Goal: Task Accomplishment & Management: Complete application form

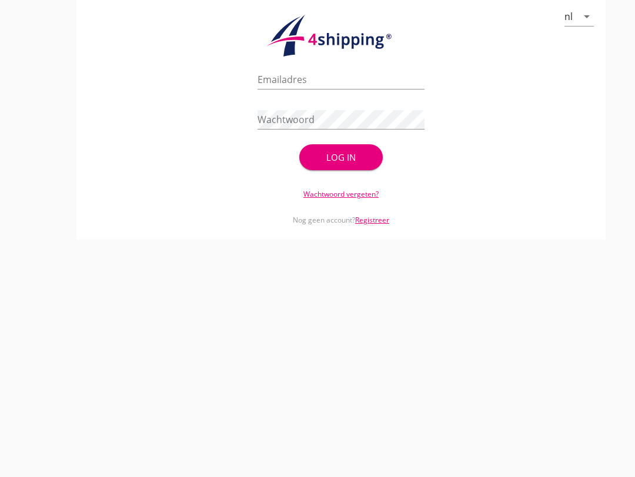
click at [343, 88] on input "Emailadres" at bounding box center [341, 79] width 167 height 19
type input "[EMAIL_ADDRESS][DOMAIN_NAME]"
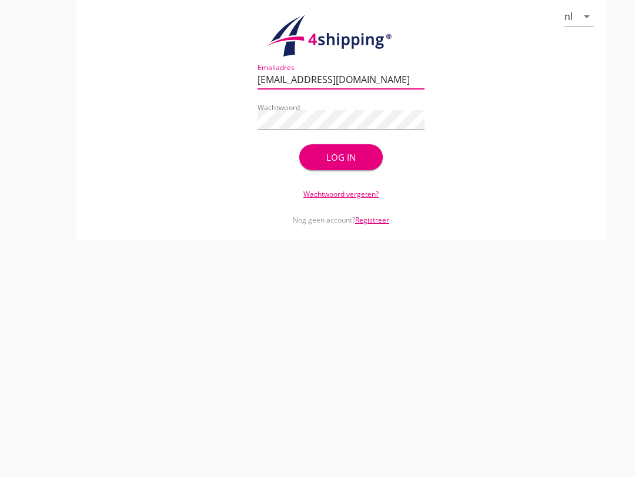
click at [333, 164] on div "Log in" at bounding box center [341, 158] width 46 height 14
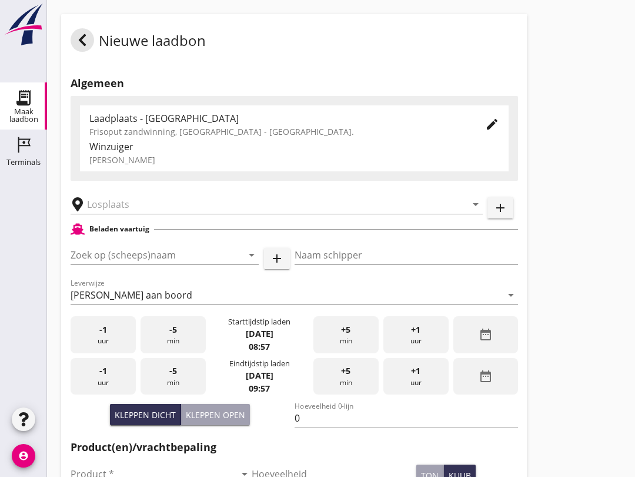
click at [135, 264] on input "Zoek op (scheeps)naam" at bounding box center [148, 254] width 155 height 19
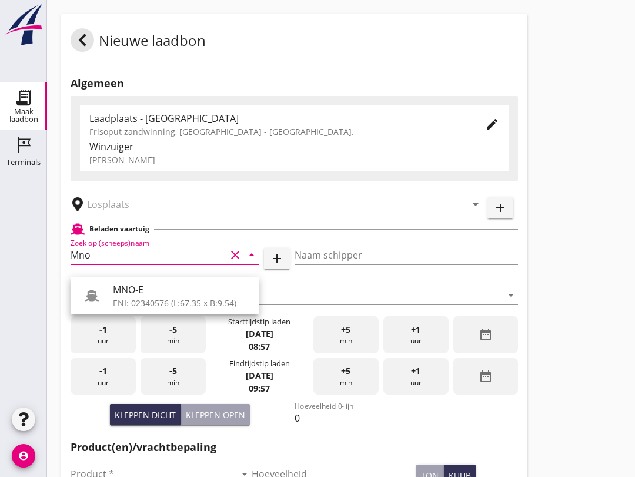
click at [179, 290] on div "MNO-E" at bounding box center [181, 289] width 137 height 14
type input "MNO-E"
type input "[PERSON_NAME]"
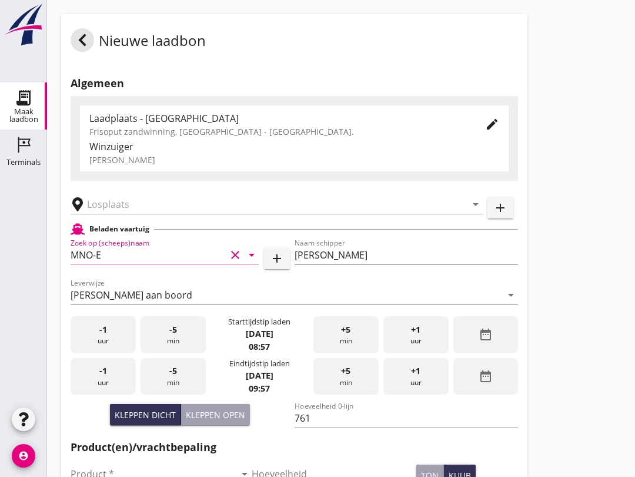
click at [184, 214] on input "text" at bounding box center [268, 204] width 363 height 19
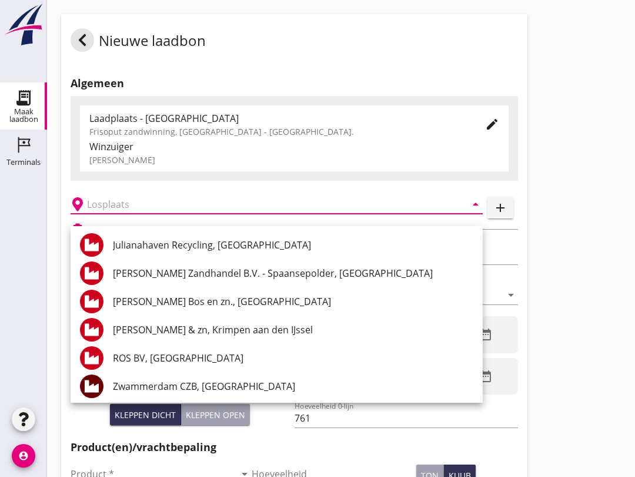
click at [600, 254] on div "Nieuwe laadbon Algemeen Laadplaats - Wingebied Frisoput zandwinning, [GEOGRAPHI…" at bounding box center [341, 420] width 588 height 841
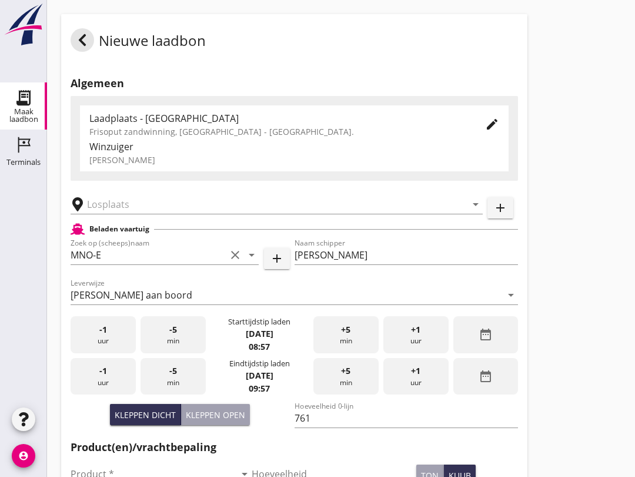
click at [328, 427] on input "761" at bounding box center [407, 417] width 224 height 19
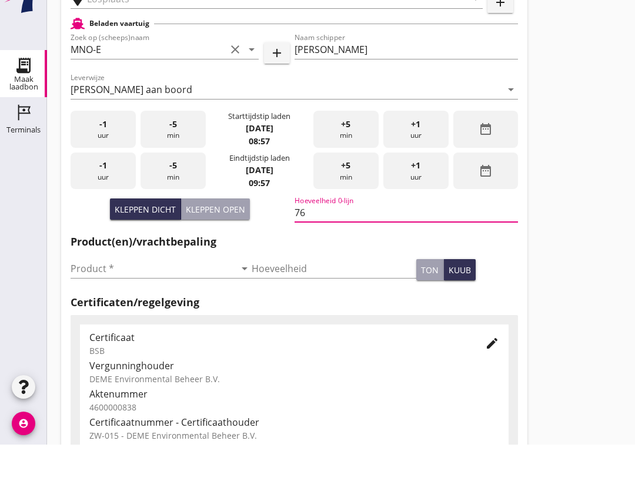
type input "7"
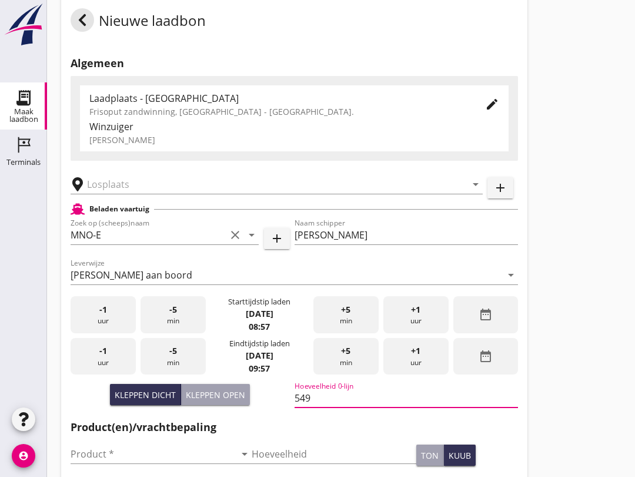
scroll to position [0, 0]
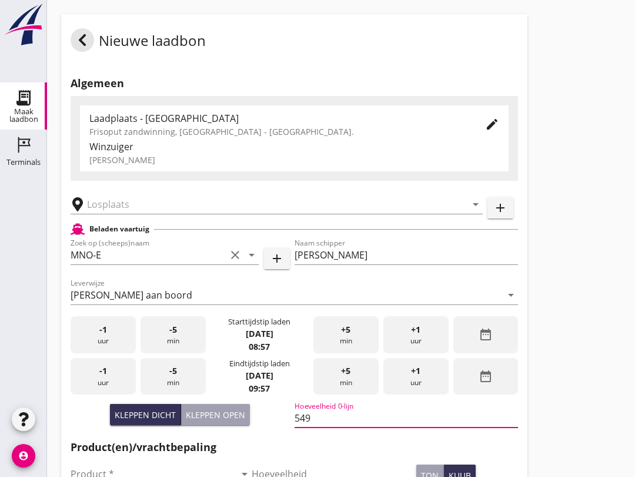
type input "549"
click at [110, 214] on input "text" at bounding box center [268, 204] width 363 height 19
